Goal: Information Seeking & Learning: Learn about a topic

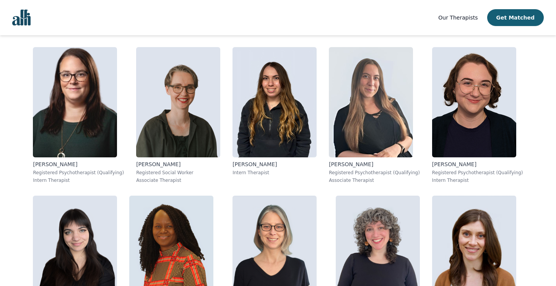
scroll to position [456, 0]
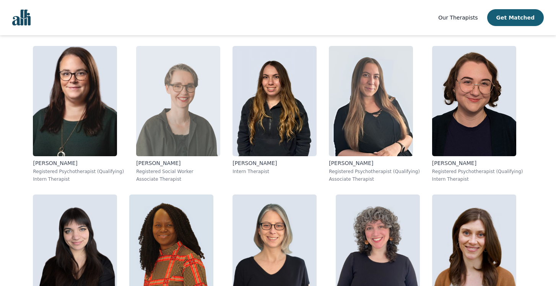
click at [201, 101] on img at bounding box center [178, 101] width 84 height 110
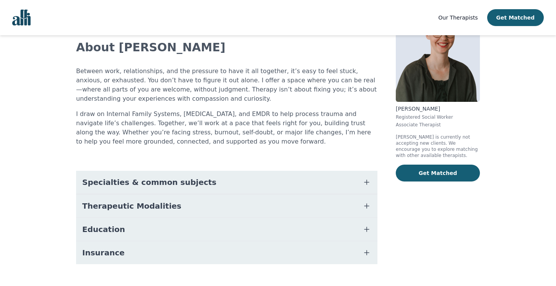
scroll to position [62, 0]
click at [99, 224] on span "Education" at bounding box center [103, 229] width 43 height 11
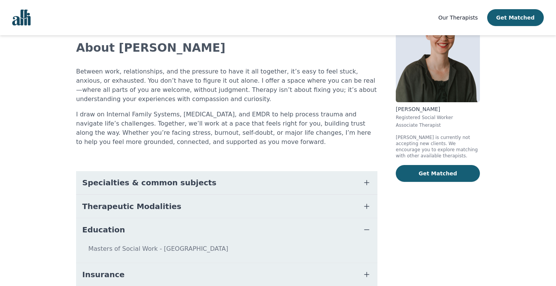
click at [100, 263] on button "Insurance" at bounding box center [226, 274] width 301 height 23
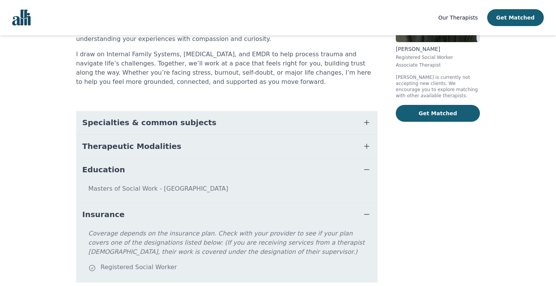
scroll to position [122, 0]
click at [93, 139] on button "Therapeutic Modalities" at bounding box center [226, 145] width 301 height 23
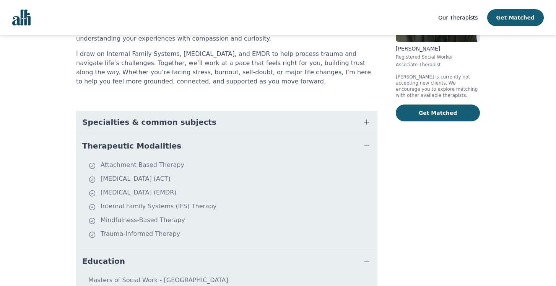
click at [95, 117] on span "Specialties & common subjects" at bounding box center [149, 122] width 134 height 11
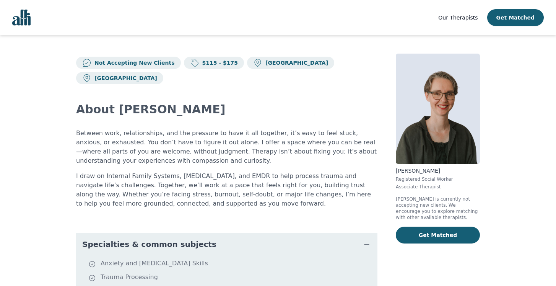
scroll to position [0, 0]
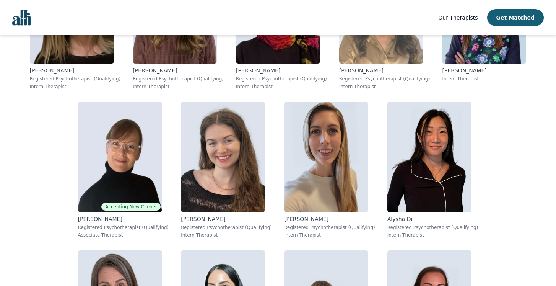
scroll to position [2776, 0]
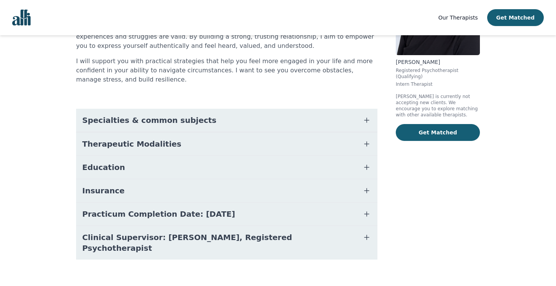
scroll to position [108, 0]
click at [165, 240] on span "Clinical Supervisor: [PERSON_NAME], Registered Psychotherapist" at bounding box center [217, 242] width 271 height 21
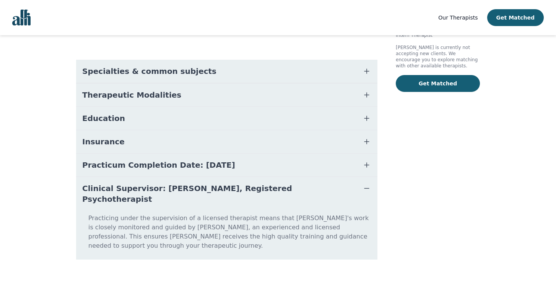
scroll to position [157, 0]
click at [176, 165] on span "Practicum Completion Date: [DATE]" at bounding box center [158, 165] width 153 height 11
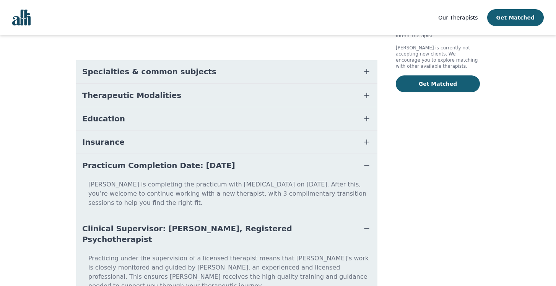
click at [182, 148] on button "Insurance" at bounding box center [226, 141] width 301 height 23
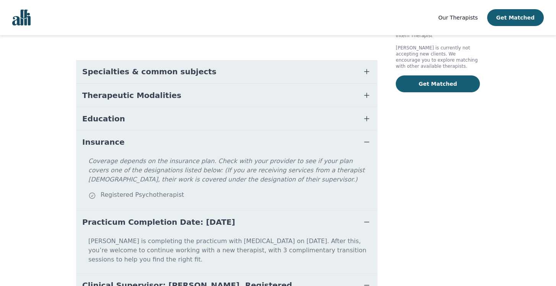
click at [189, 117] on button "Education" at bounding box center [226, 118] width 301 height 23
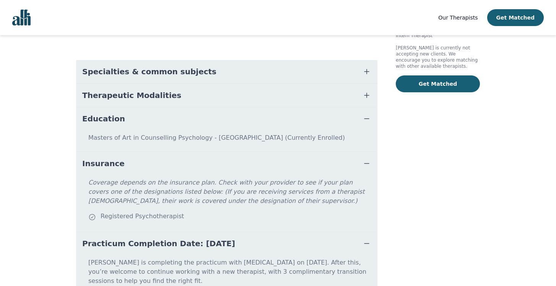
click at [194, 103] on button "Therapeutic Modalities" at bounding box center [226, 95] width 301 height 23
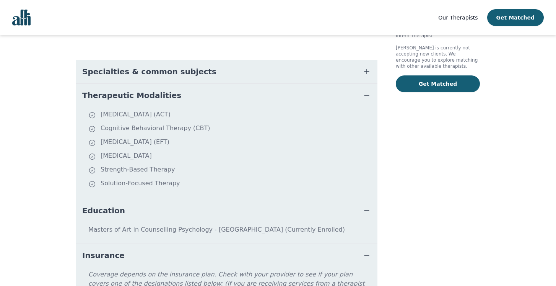
click at [199, 67] on button "Specialties & common subjects" at bounding box center [226, 71] width 301 height 23
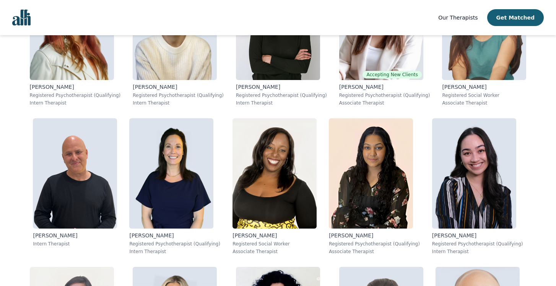
scroll to position [979, 0]
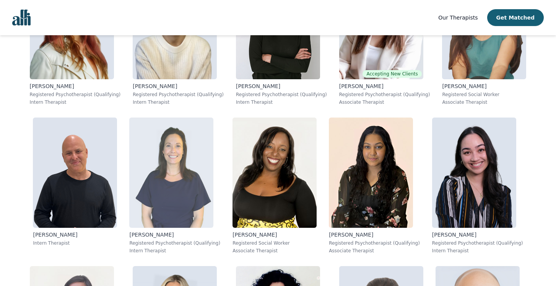
click at [138, 159] on img at bounding box center [171, 172] width 84 height 110
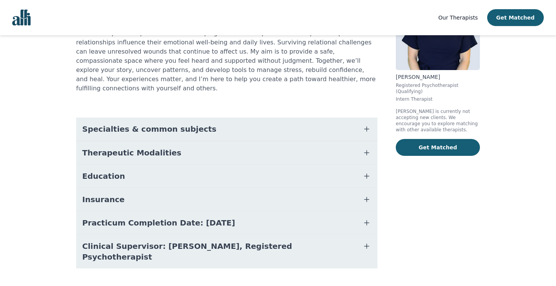
scroll to position [93, 0]
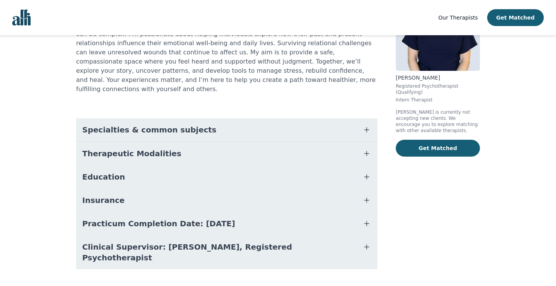
click at [130, 243] on button "Clinical Supervisor: [PERSON_NAME], Registered Psychotherapist" at bounding box center [226, 252] width 301 height 34
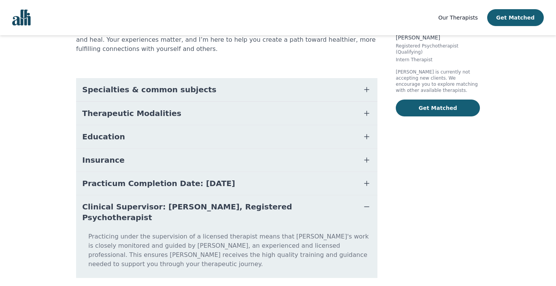
scroll to position [133, 0]
click at [141, 153] on button "Insurance" at bounding box center [226, 160] width 301 height 23
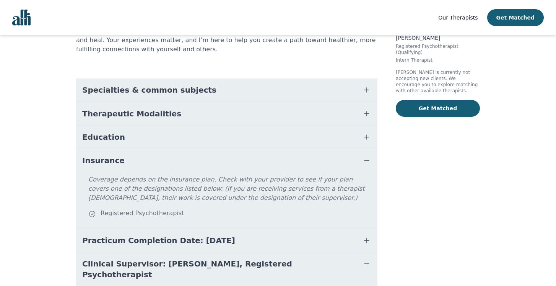
click at [148, 127] on button "Education" at bounding box center [226, 136] width 301 height 23
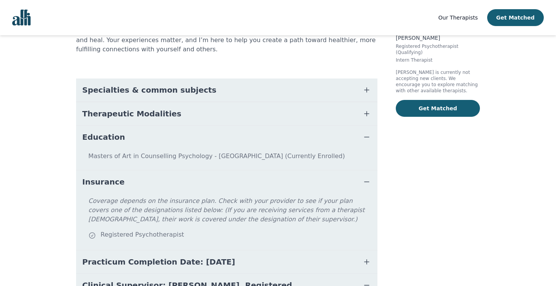
click at [154, 115] on button "Therapeutic Modalities" at bounding box center [226, 113] width 301 height 23
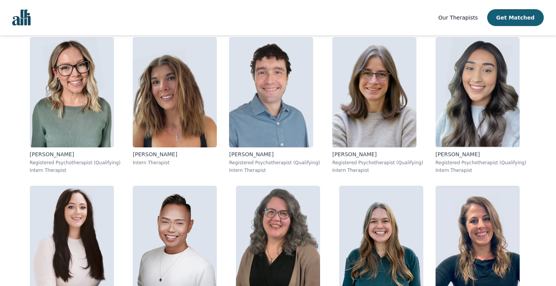
scroll to position [4466, 0]
